Goal: Information Seeking & Learning: Understand process/instructions

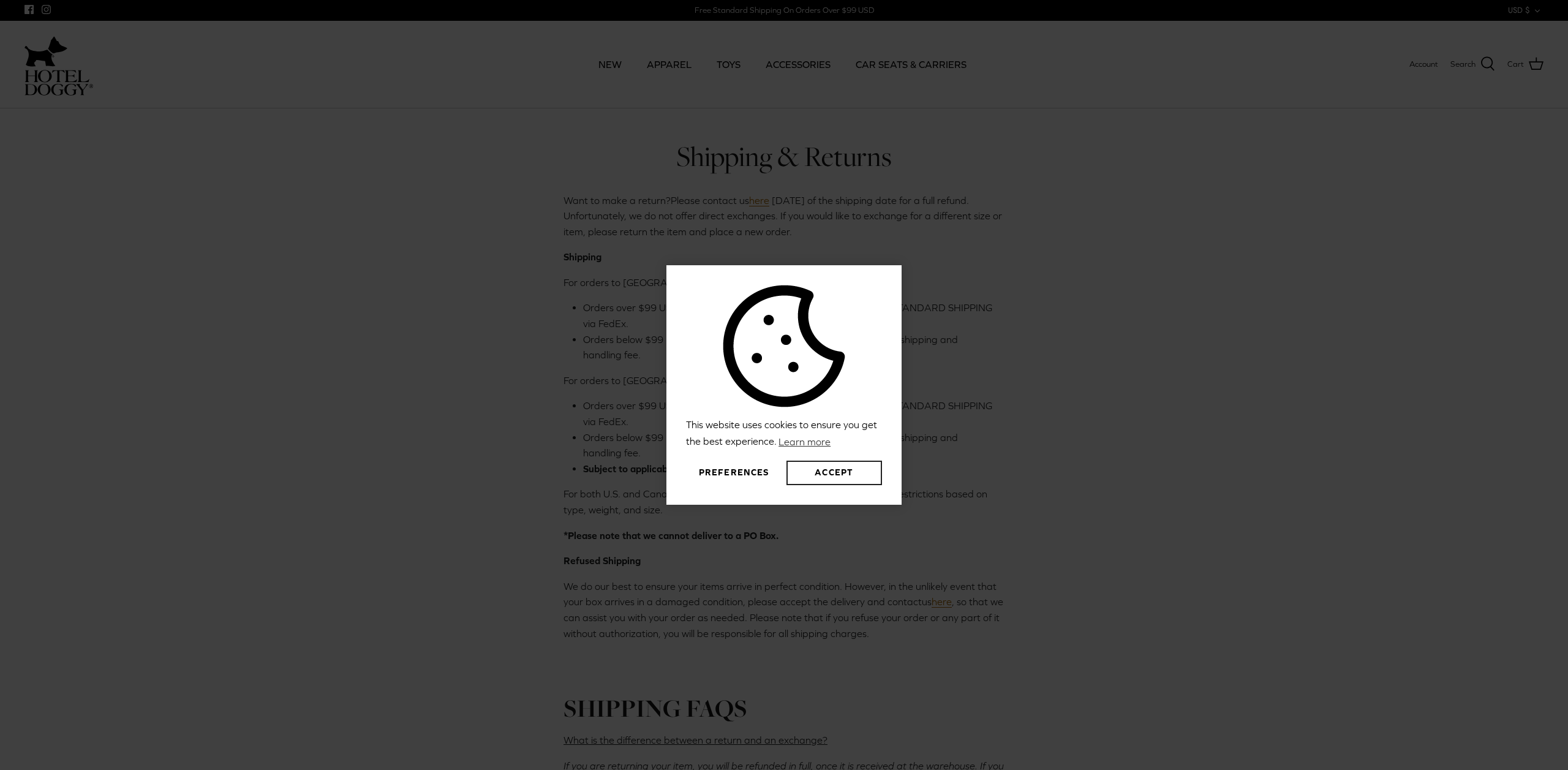
drag, startPoint x: 830, startPoint y: 479, endPoint x: 740, endPoint y: 471, distance: 90.4
click at [740, 471] on div "Preferences Accept" at bounding box center [784, 473] width 196 height 25
click at [740, 471] on button "Preferences" at bounding box center [734, 473] width 95 height 25
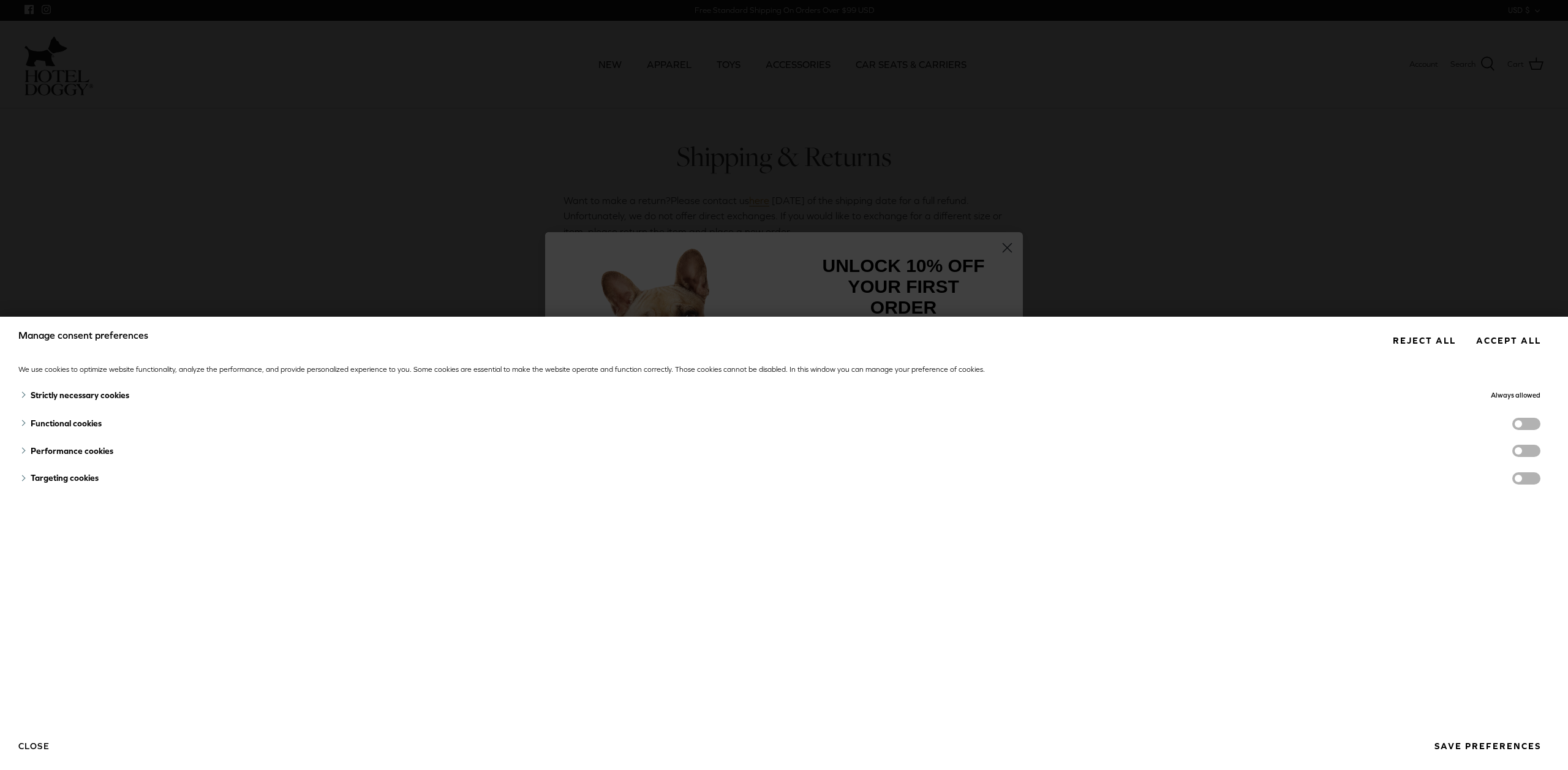
click at [1409, 340] on button "Reject all" at bounding box center [1424, 340] width 81 height 23
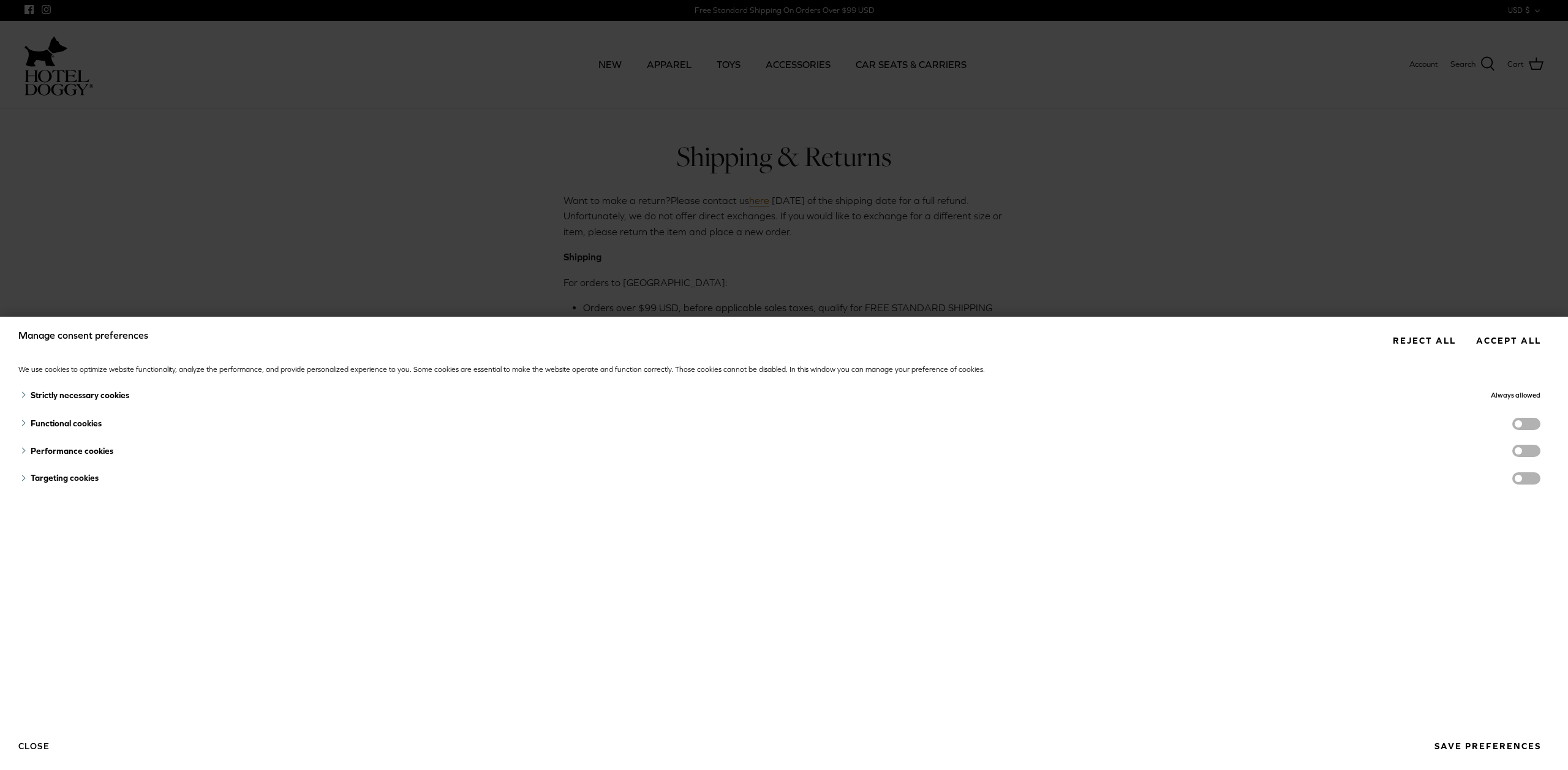
click at [1422, 341] on button "Reject all" at bounding box center [1424, 340] width 81 height 23
click at [1485, 752] on button "Save preferences" at bounding box center [1487, 746] width 125 height 23
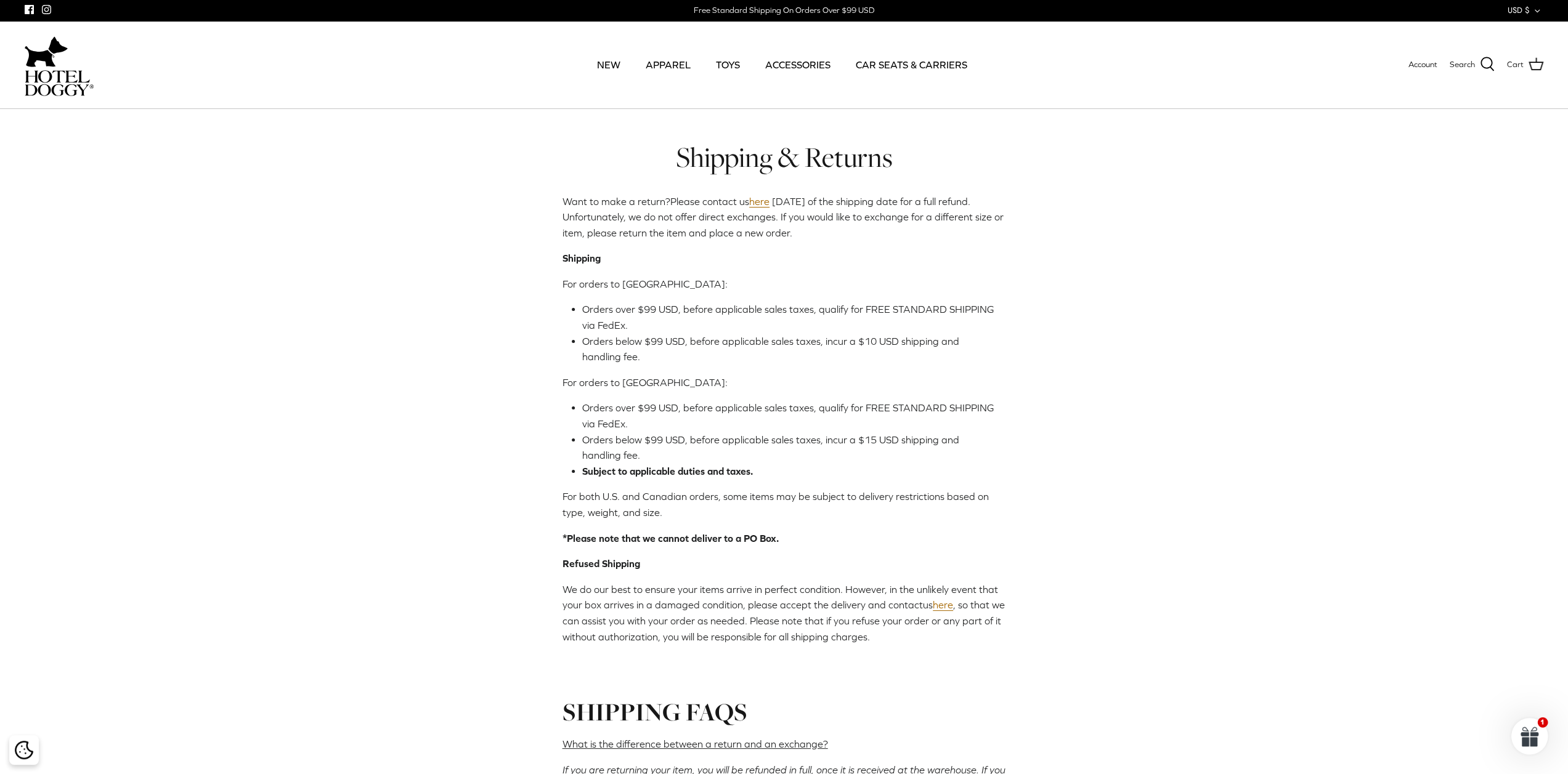
click at [631, 215] on span "[DATE] of the shipping date for a full refund. Unfortunately, we do not offer d…" at bounding box center [782, 217] width 441 height 42
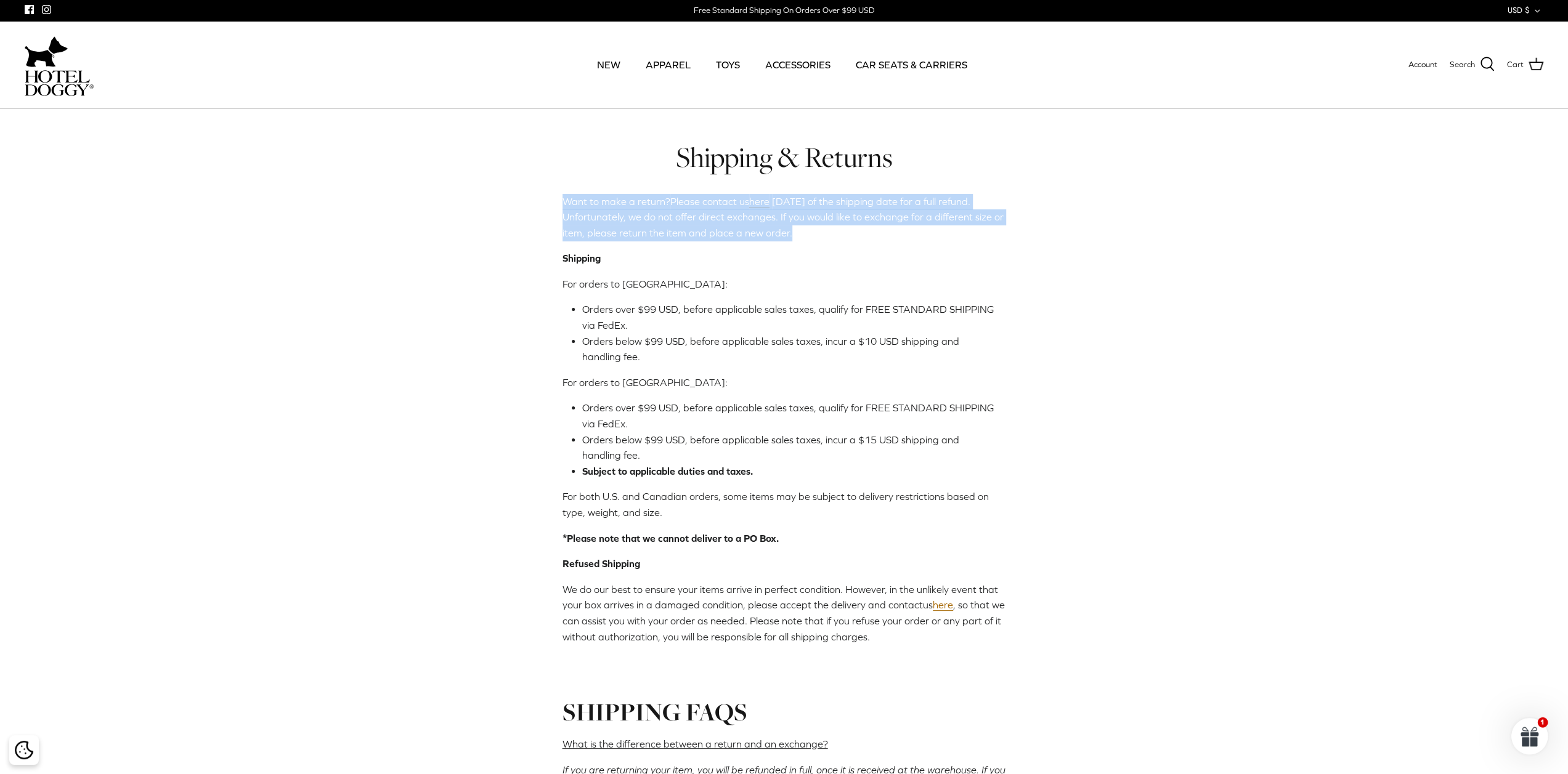
click at [631, 215] on span "[DATE] of the shipping date for a full refund. Unfortunately, we do not offer d…" at bounding box center [782, 217] width 441 height 42
click at [610, 231] on span "[DATE] of the shipping date for a full refund. Unfortunately, we do not offer d…" at bounding box center [782, 217] width 441 height 42
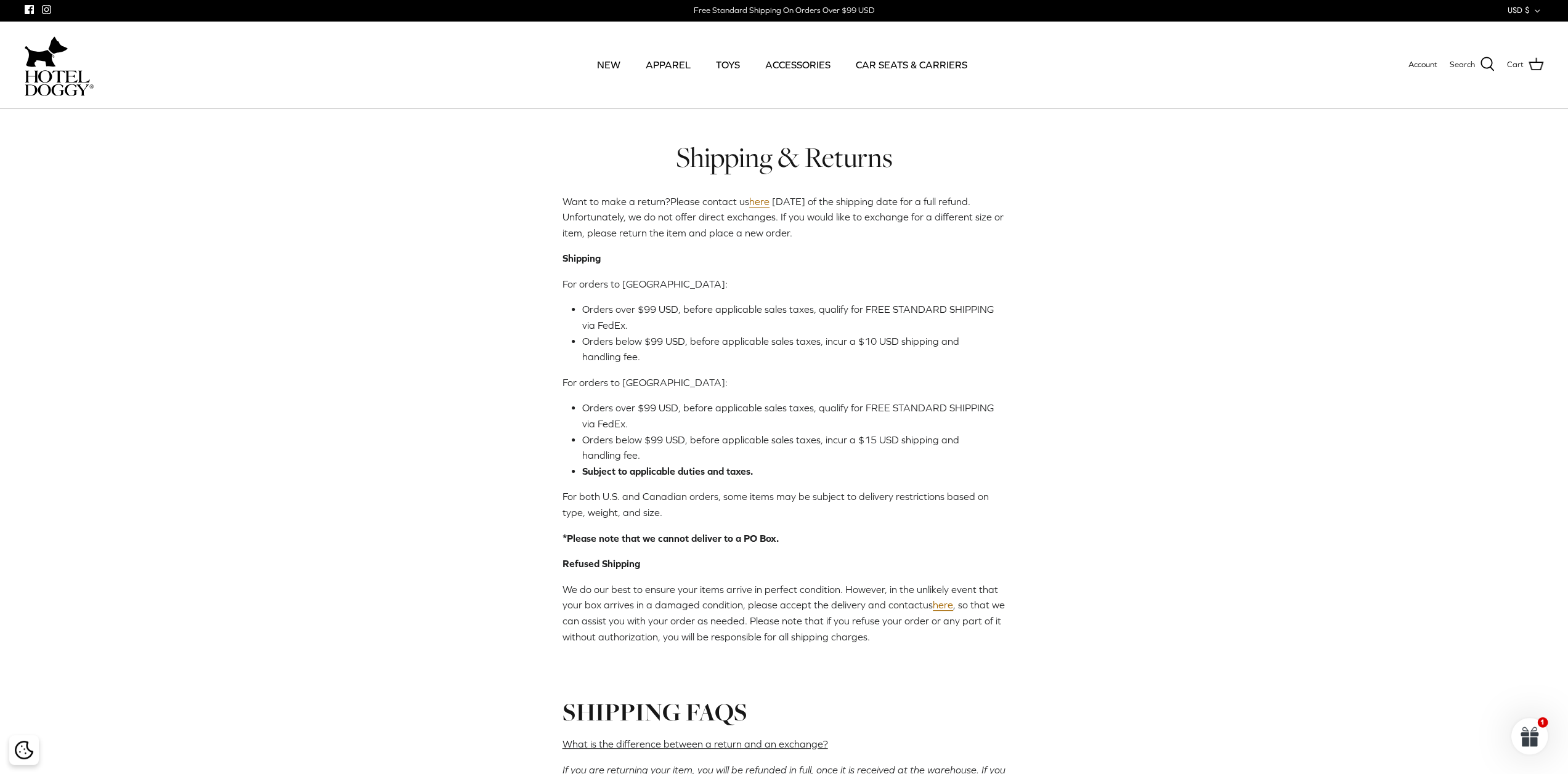
click at [605, 231] on span "[DATE] of the shipping date for a full refund. Unfortunately, we do not offer d…" at bounding box center [782, 217] width 441 height 42
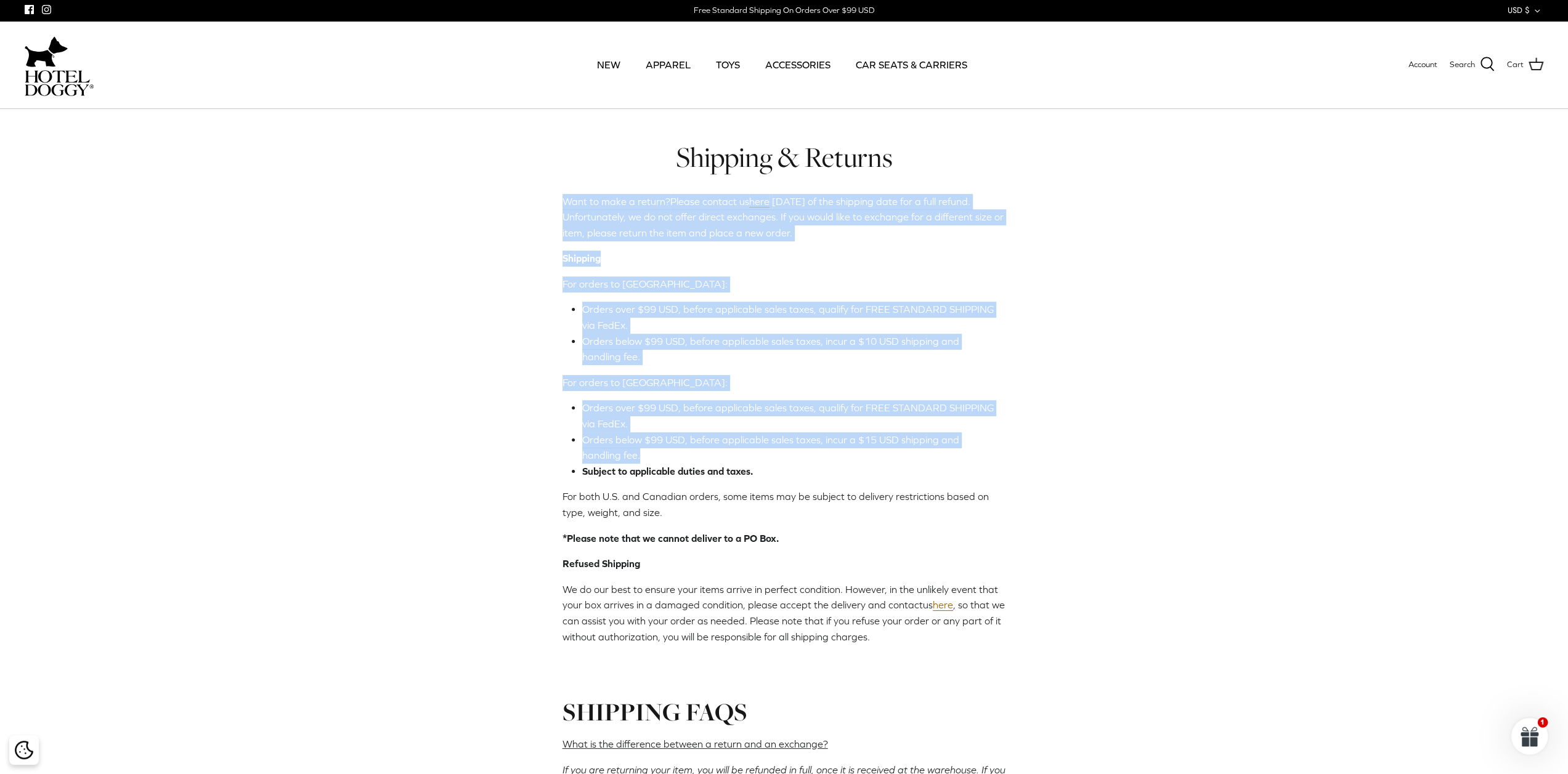
drag, startPoint x: 605, startPoint y: 231, endPoint x: 618, endPoint y: 456, distance: 225.4
click at [618, 456] on div "Want to make a return? Please contact us here within 30 days of the shipping da…" at bounding box center [784, 726] width 443 height 1066
click at [618, 456] on li "Orders below $99 USD, before applicable sales taxes, incur a $15 USD shipping a…" at bounding box center [789, 447] width 414 height 31
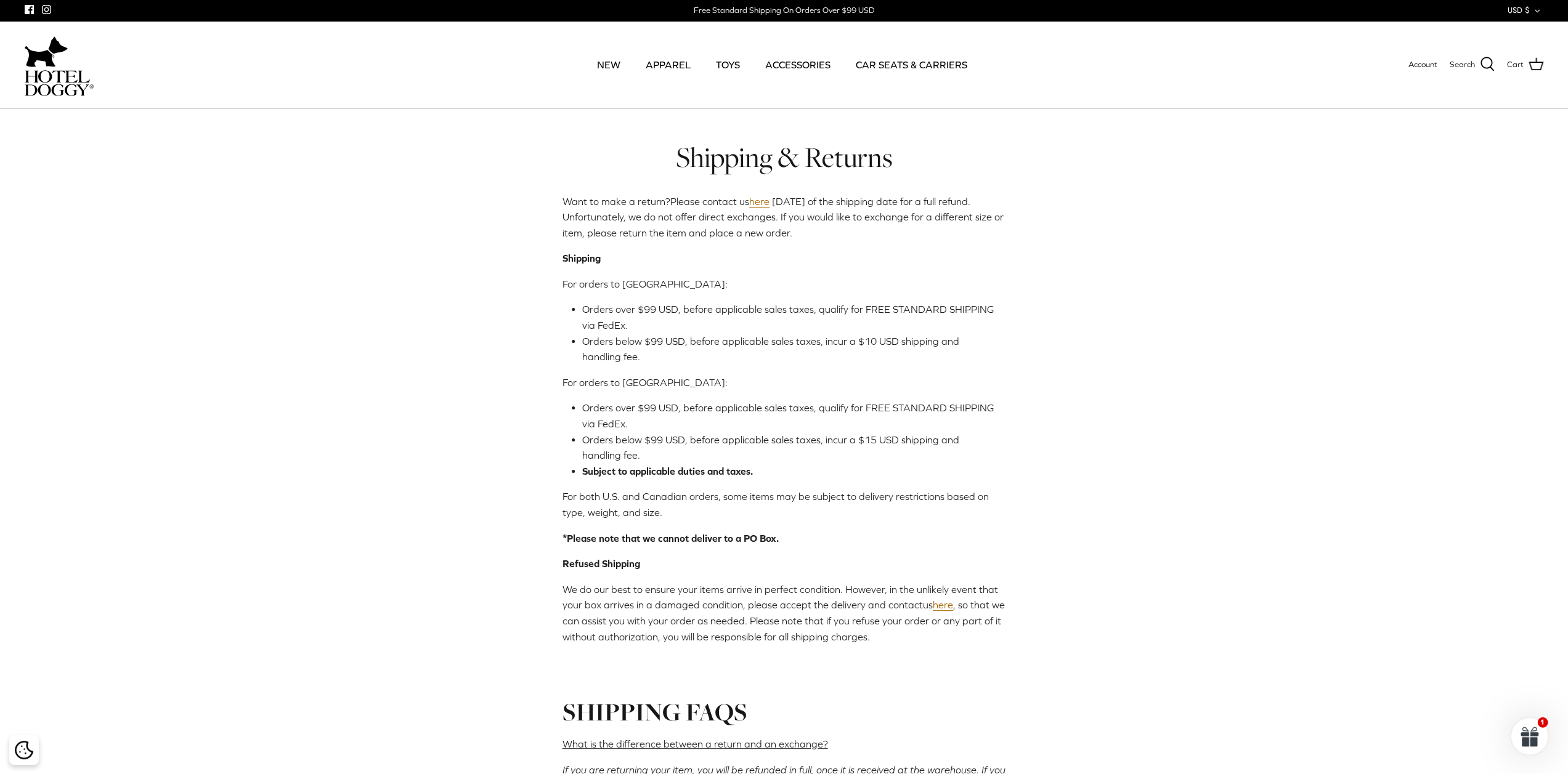
click at [355, 280] on div "Shipping & Returns Want to make a return? Please contact us here [DATE] of the …" at bounding box center [784, 704] width 1568 height 1130
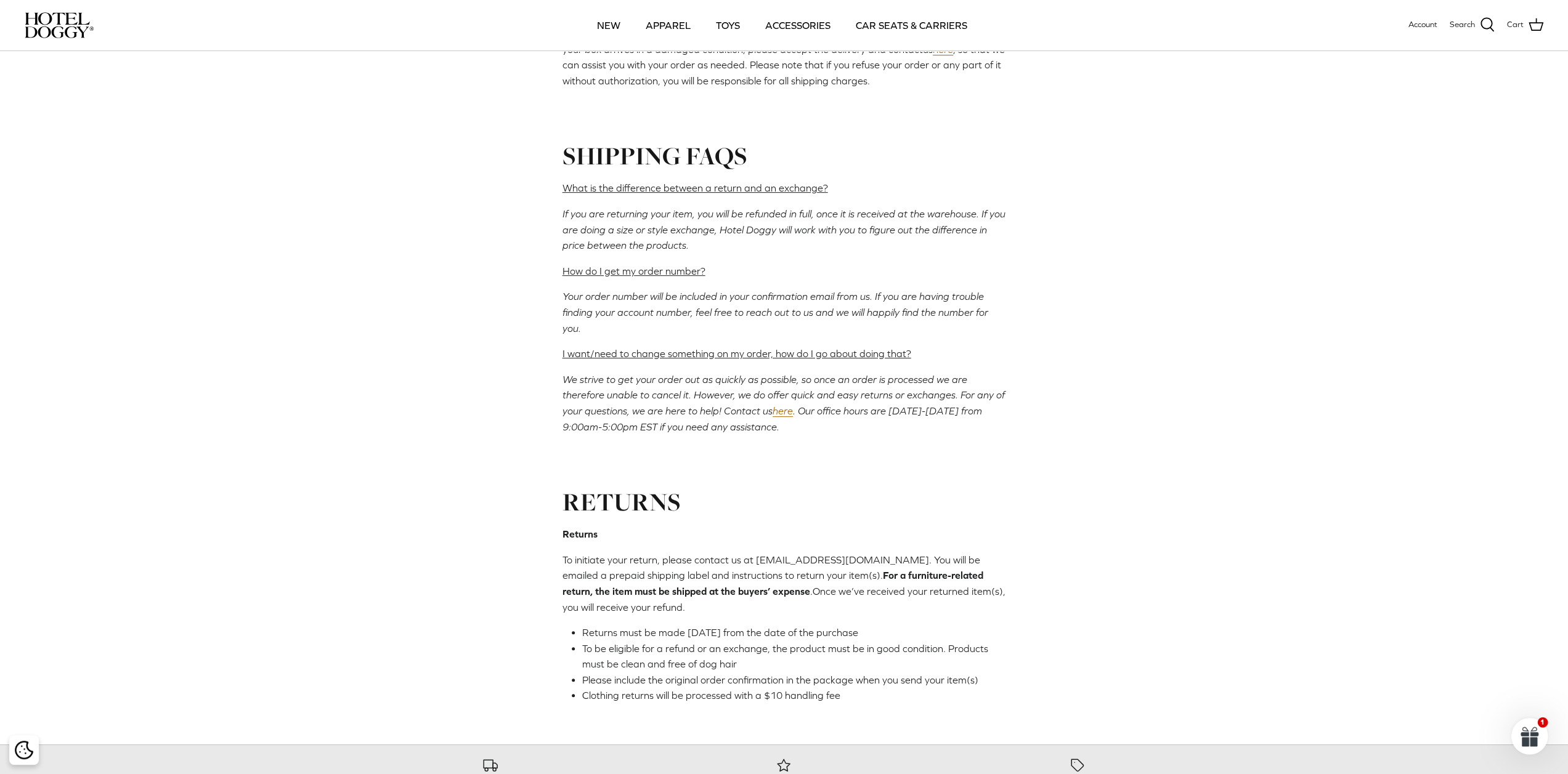
scroll to position [493, 0]
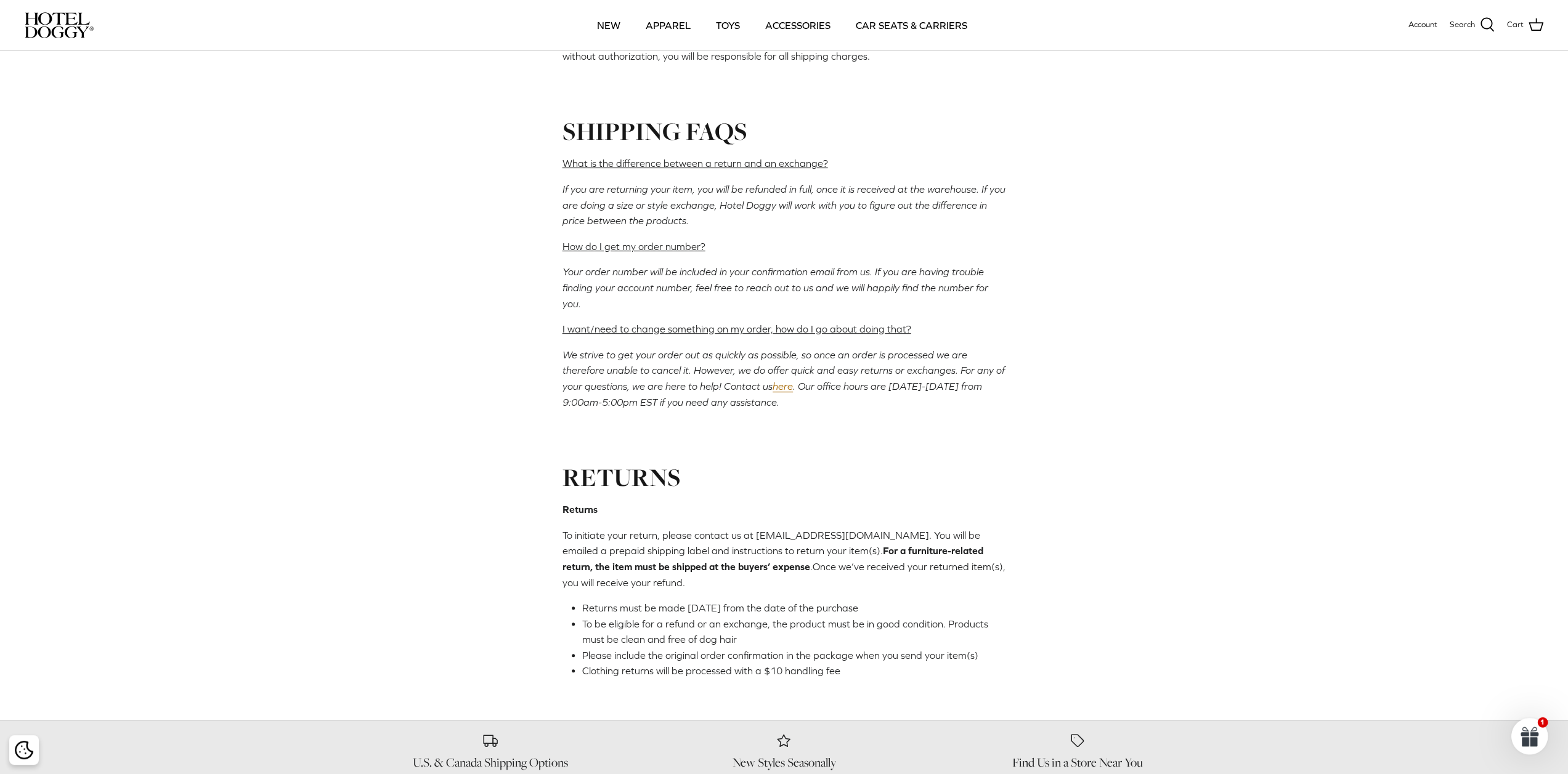
click at [489, 549] on div "Shipping & Returns Want to make a return? Please contact us here [DATE] of the …" at bounding box center [784, 124] width 1568 height 1130
click at [1189, 528] on div "Shipping & Returns Want to make a return? Please contact us here [DATE] of the …" at bounding box center [784, 124] width 1568 height 1130
